Goal: Information Seeking & Learning: Learn about a topic

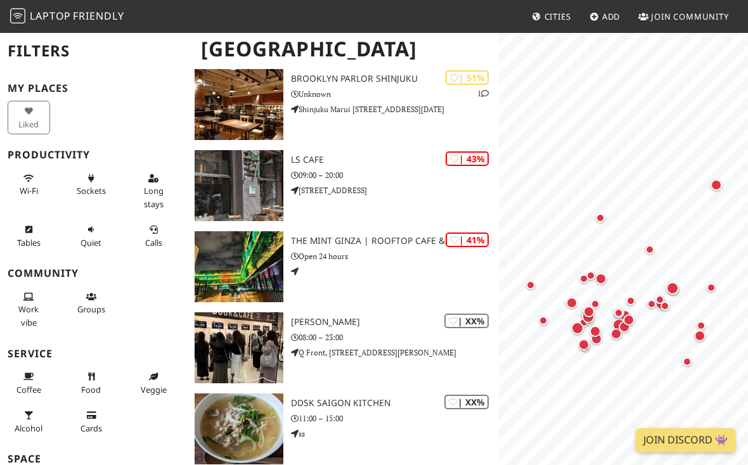
scroll to position [2381, 0]
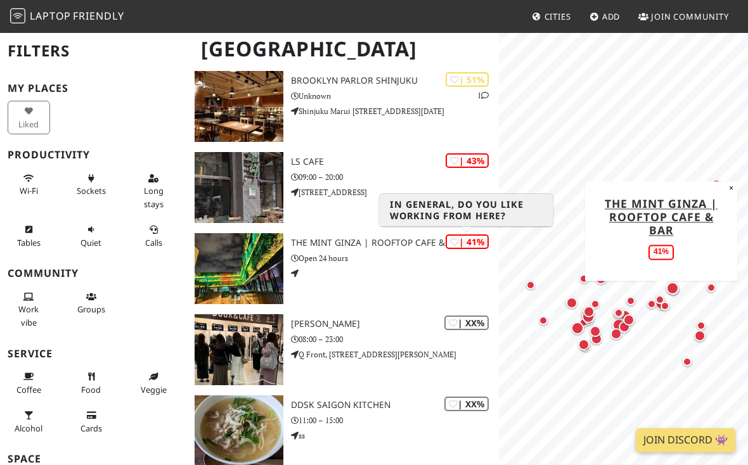
click at [658, 219] on link "The Mint Ginza | Rooftop Cafe & Bar" at bounding box center [660, 217] width 113 height 42
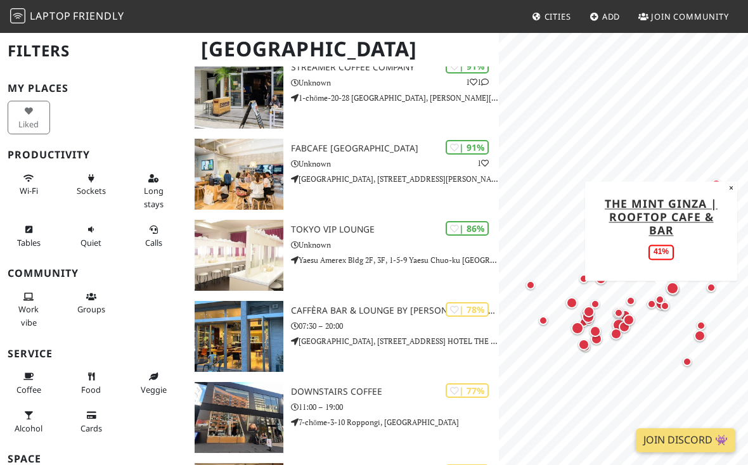
scroll to position [207, 0]
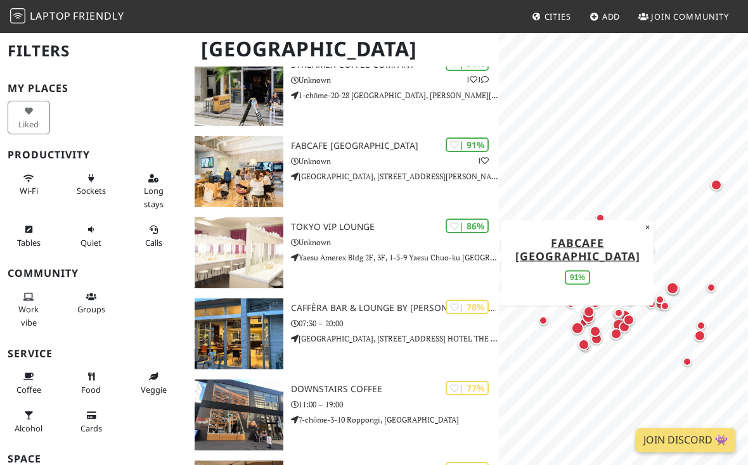
click at [243, 162] on img at bounding box center [239, 171] width 89 height 71
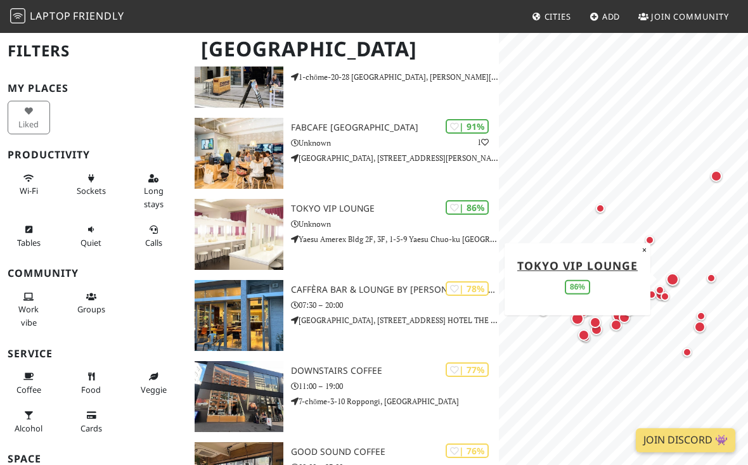
click at [566, 266] on link "Tokyo VIP Lounge" at bounding box center [577, 264] width 120 height 15
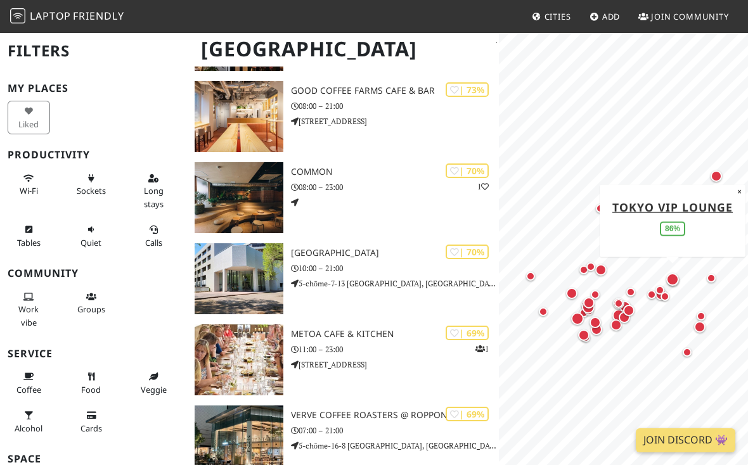
scroll to position [911, 0]
